Goal: Task Accomplishment & Management: Manage account settings

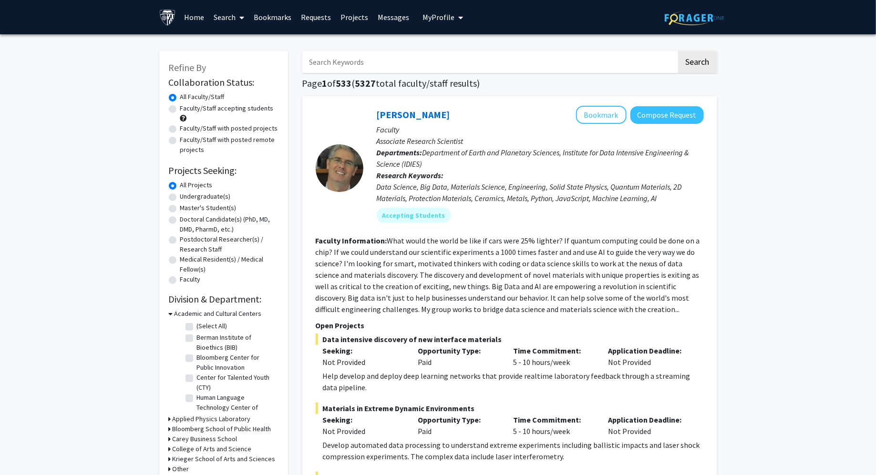
click at [454, 20] on span "My profile dropdown to access profile and logout" at bounding box center [458, 17] width 9 height 33
click at [442, 88] on link "Log Out" at bounding box center [472, 87] width 86 height 11
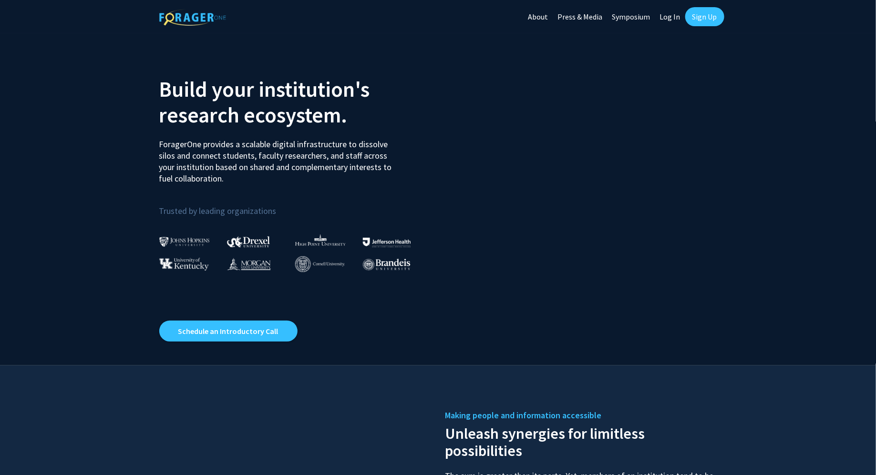
click at [677, 14] on link "Log In" at bounding box center [670, 16] width 30 height 33
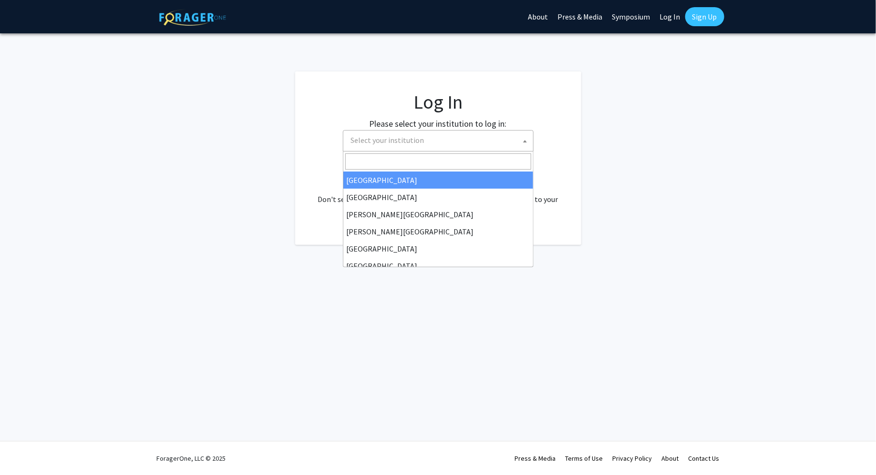
click at [426, 139] on span "Select your institution" at bounding box center [440, 141] width 186 height 20
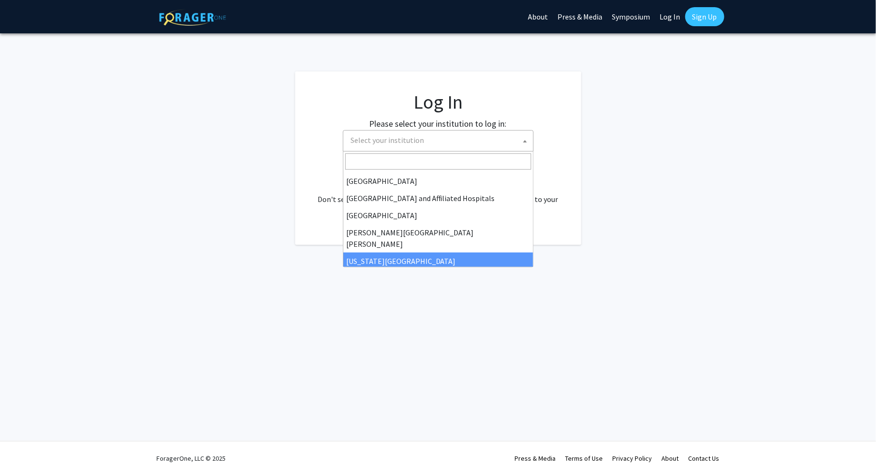
scroll to position [135, 0]
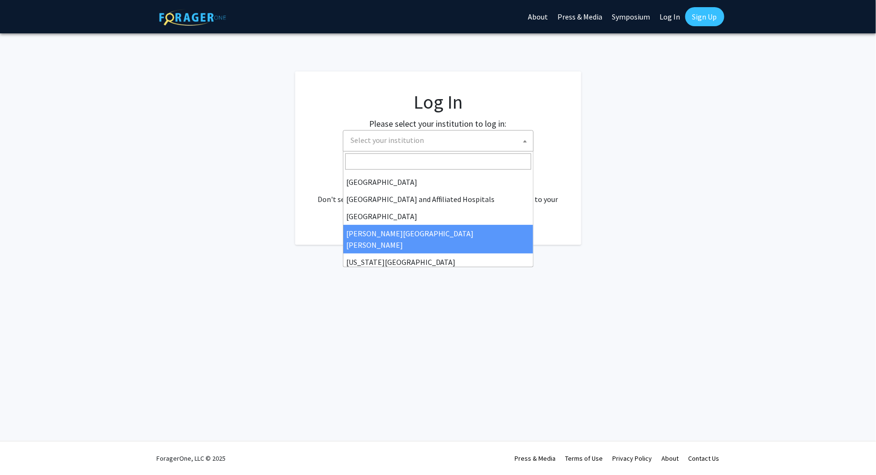
select select "1"
